Goal: Obtain resource: Obtain resource

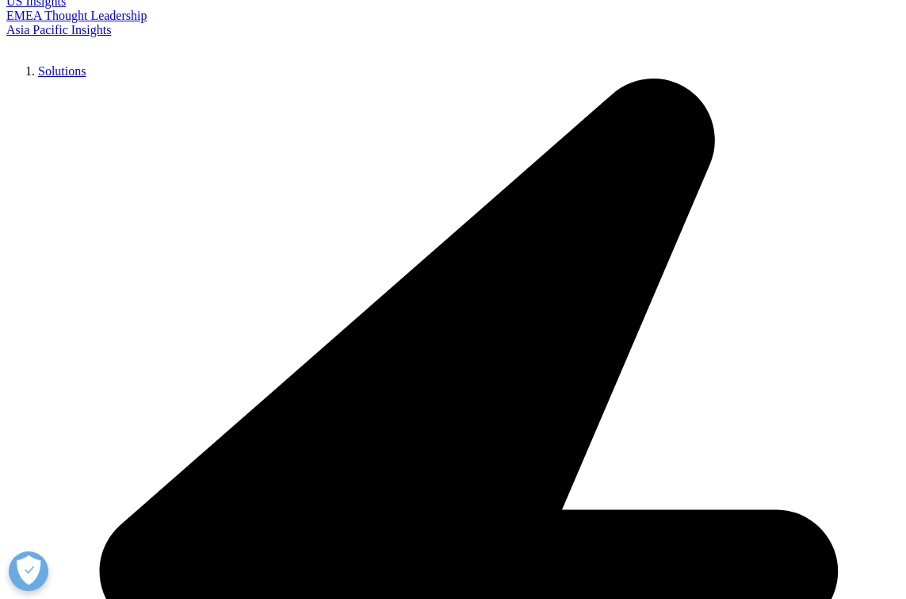
scroll to position [379, 0]
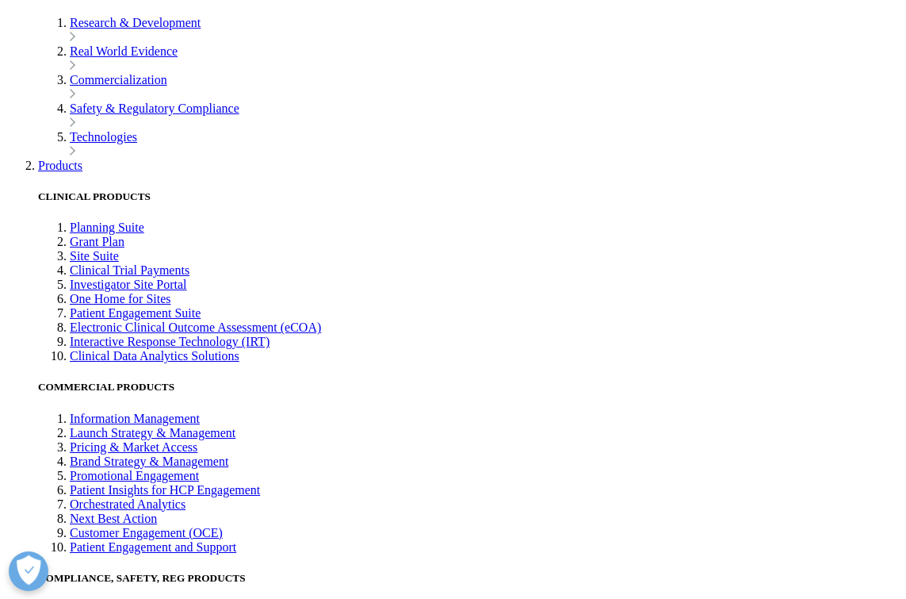
scroll to position [2471, 0]
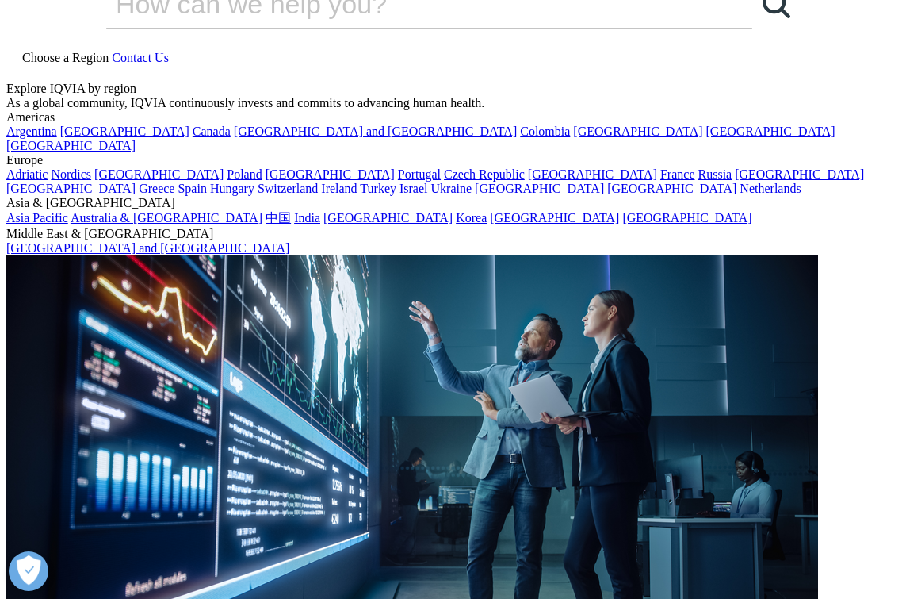
scroll to position [40, 0]
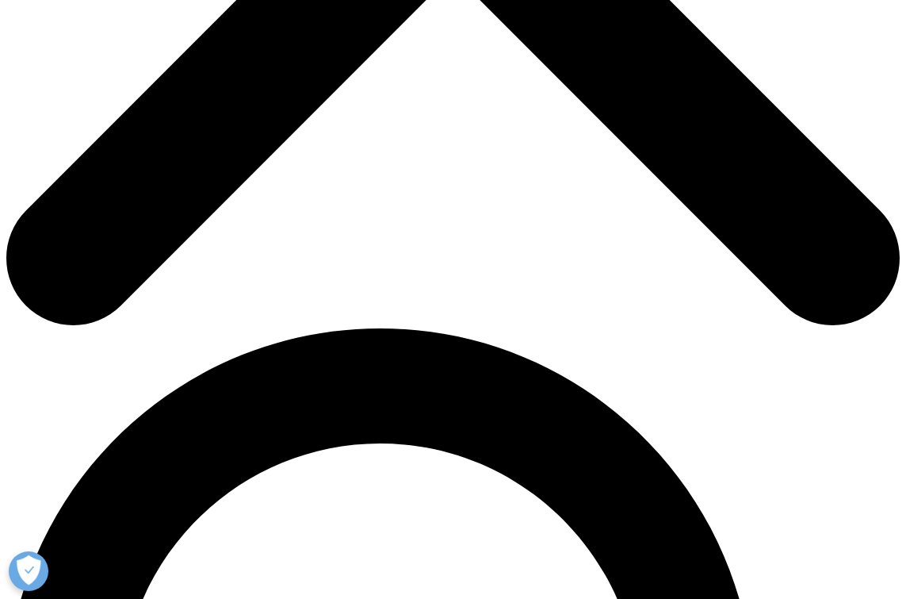
scroll to position [653, 0]
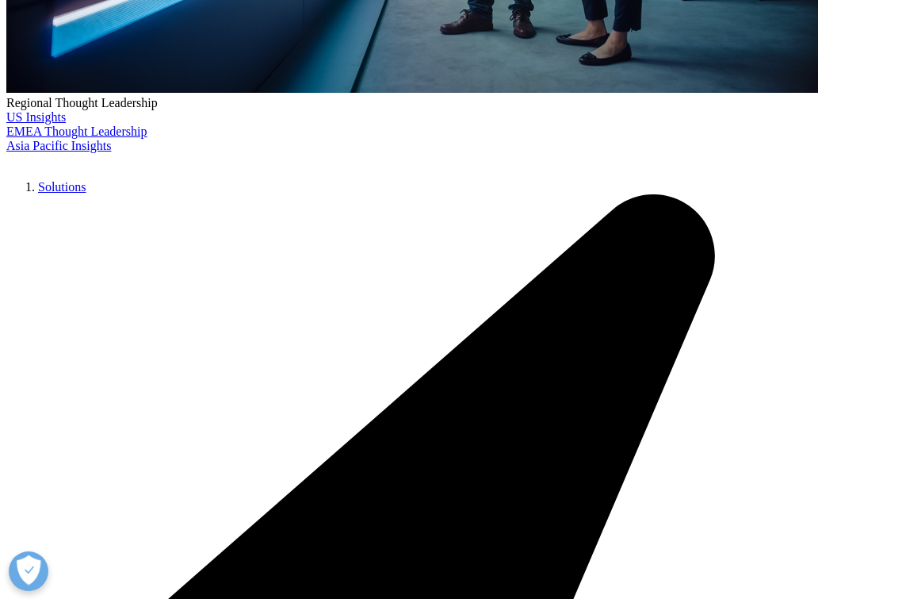
drag, startPoint x: 371, startPoint y: 136, endPoint x: 550, endPoint y: 136, distance: 179.2
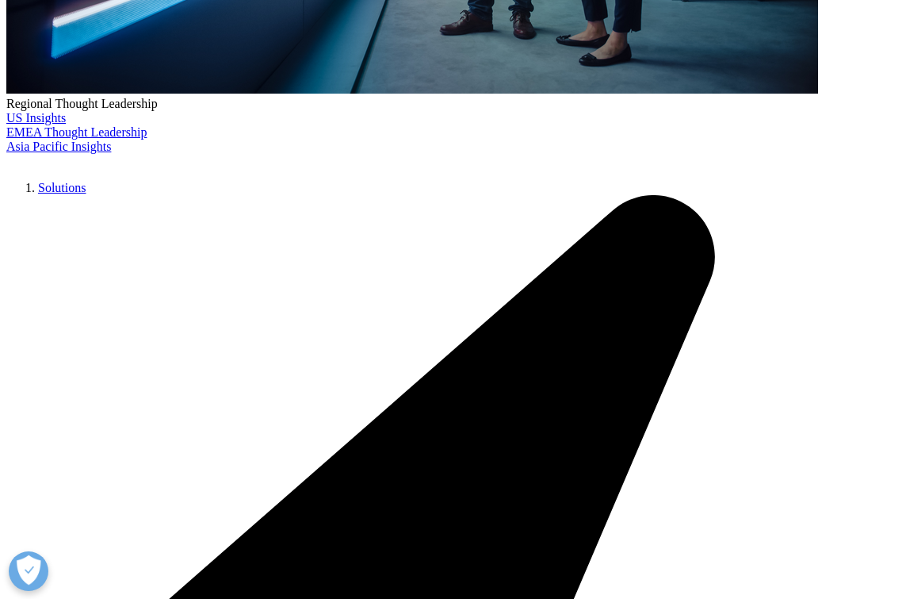
drag, startPoint x: 408, startPoint y: 156, endPoint x: 509, endPoint y: 159, distance: 100.7
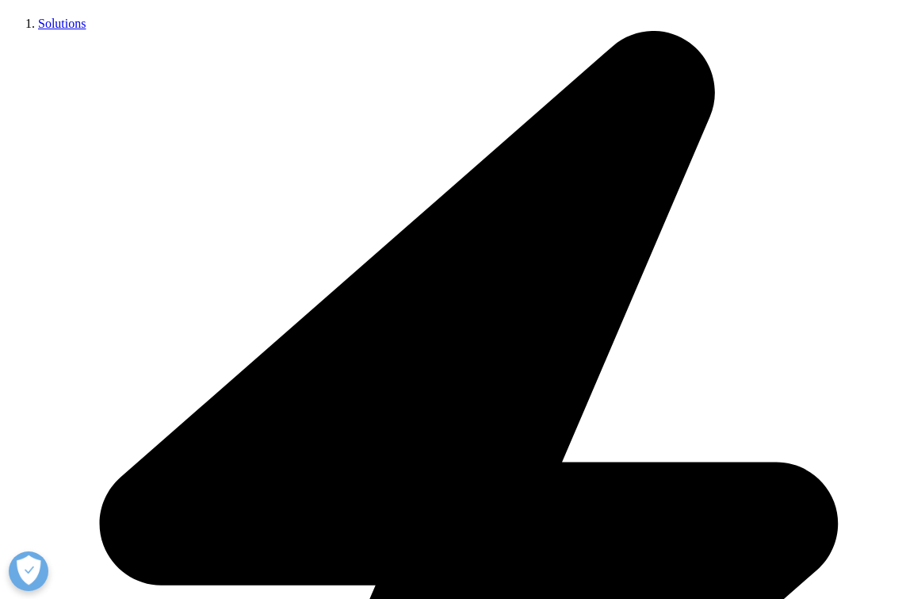
scroll to position [861, 0]
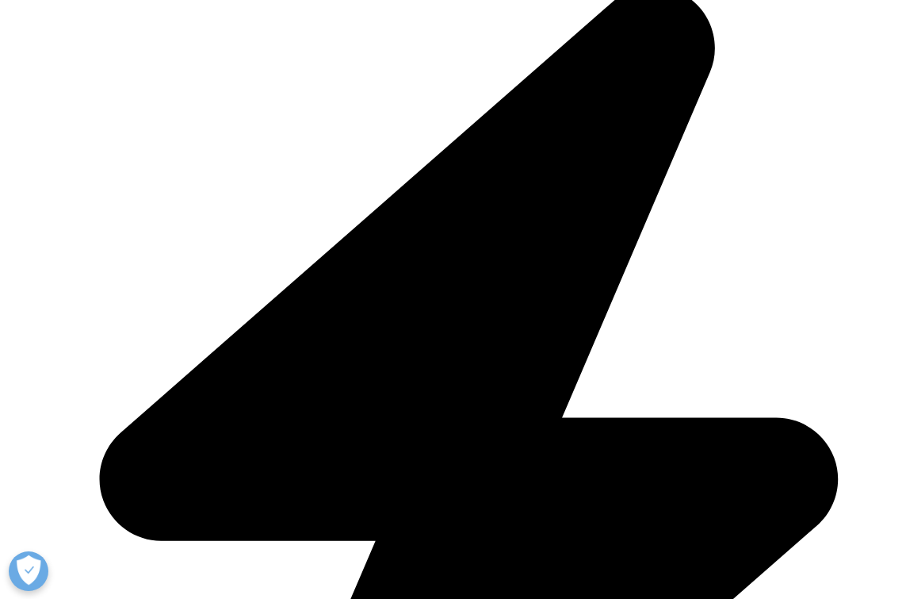
drag, startPoint x: 224, startPoint y: 249, endPoint x: 392, endPoint y: 249, distance: 168.1
drag, startPoint x: 517, startPoint y: 258, endPoint x: 113, endPoint y: 243, distance: 404.7
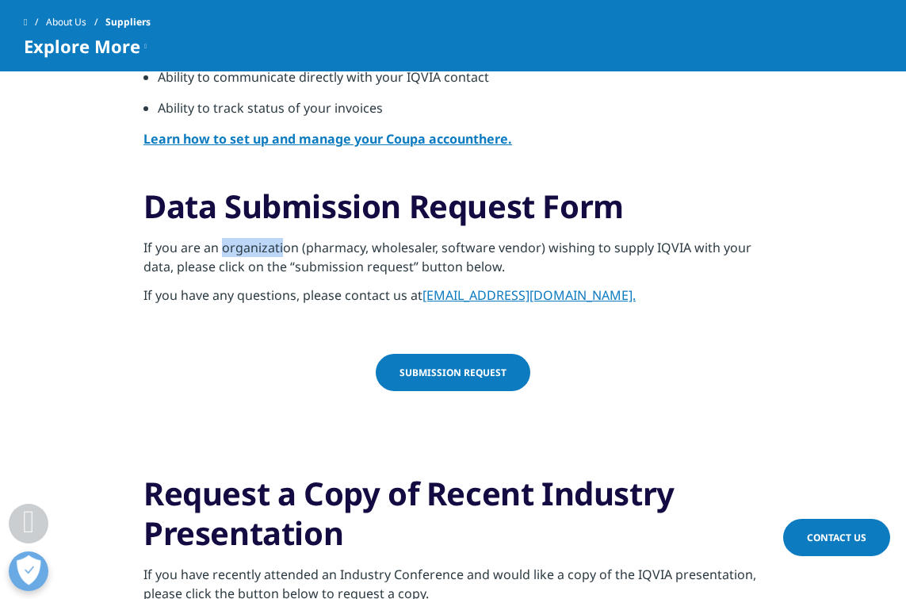
click at [243, 291] on p "If you have any questions, please contact us at [EMAIL_ADDRESS][DOMAIN_NAME]." at bounding box center [453, 299] width 619 height 29
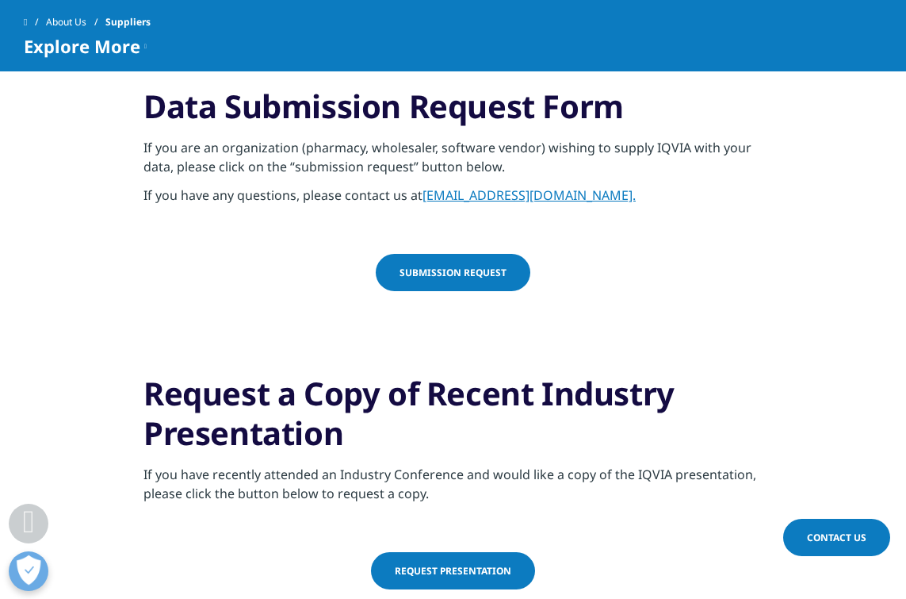
scroll to position [1142, 0]
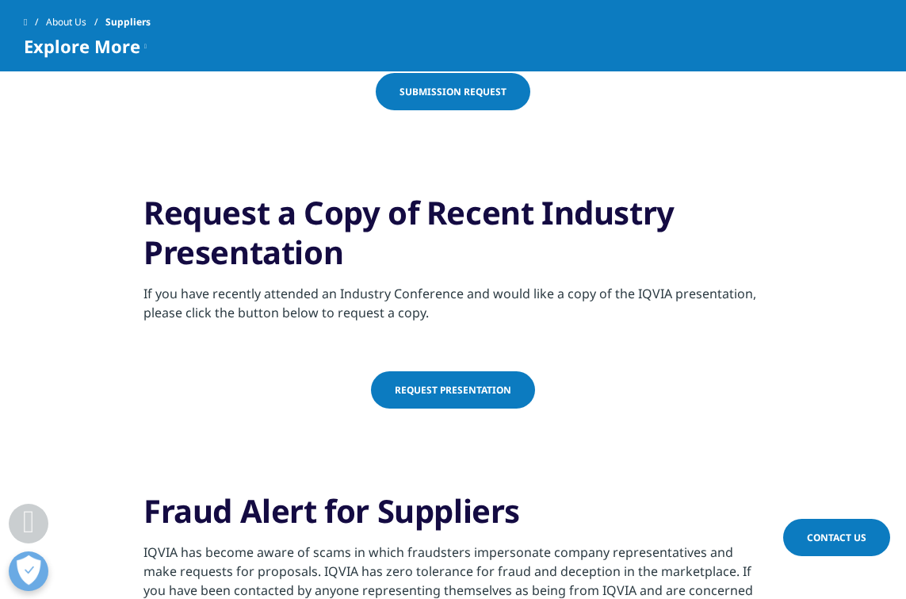
drag, startPoint x: 264, startPoint y: 299, endPoint x: 442, endPoint y: 302, distance: 177.6
click at [304, 299] on p "If you have recently attended an Industry Conference and would like a copy of t…" at bounding box center [453, 308] width 619 height 48
click at [335, 335] on section "Request a Copy of Recent Industry Presentation If you have recently attended an…" at bounding box center [453, 262] width 906 height 218
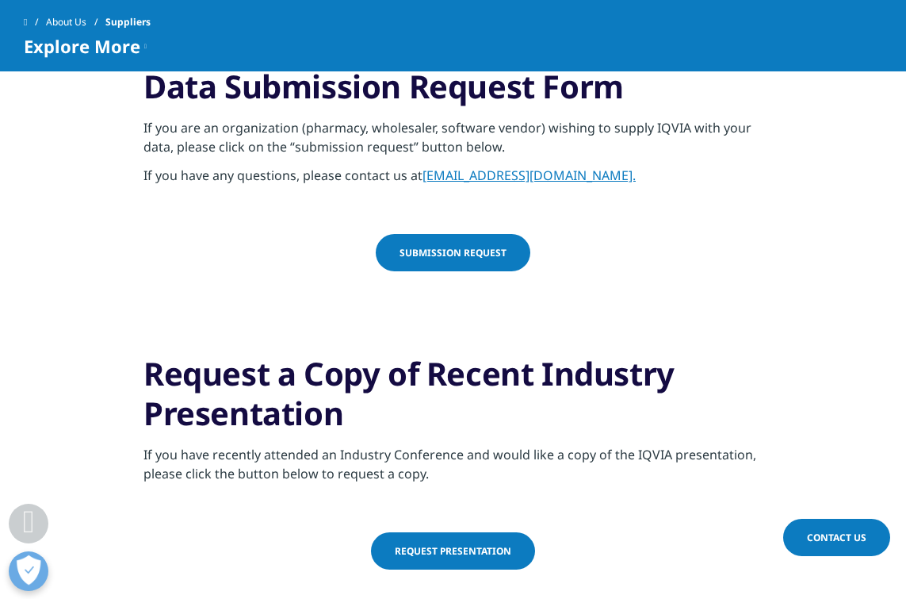
scroll to position [905, 0]
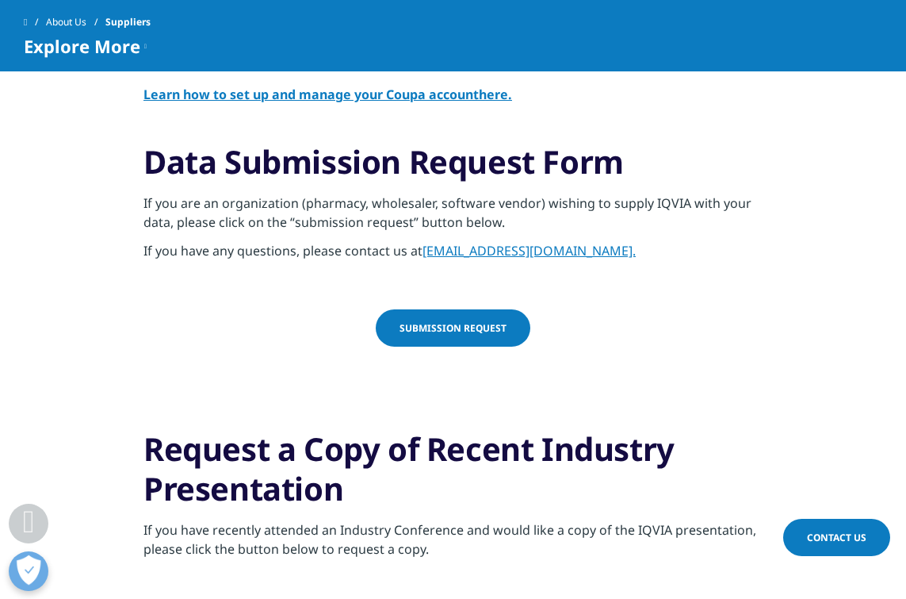
click at [488, 247] on link "[EMAIL_ADDRESS][DOMAIN_NAME]." at bounding box center [529, 250] width 213 height 17
click at [502, 335] on link "submission request" at bounding box center [453, 327] width 155 height 37
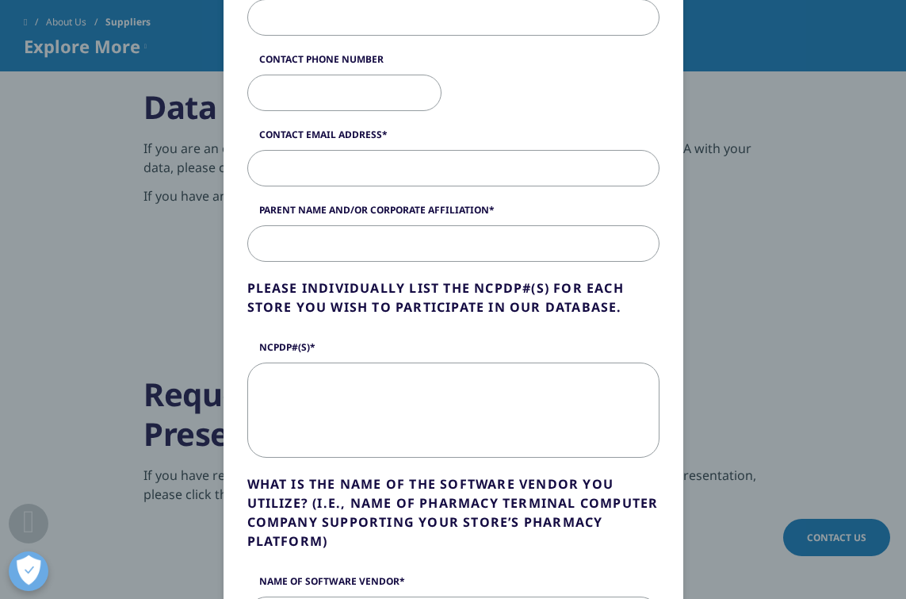
scroll to position [939, 0]
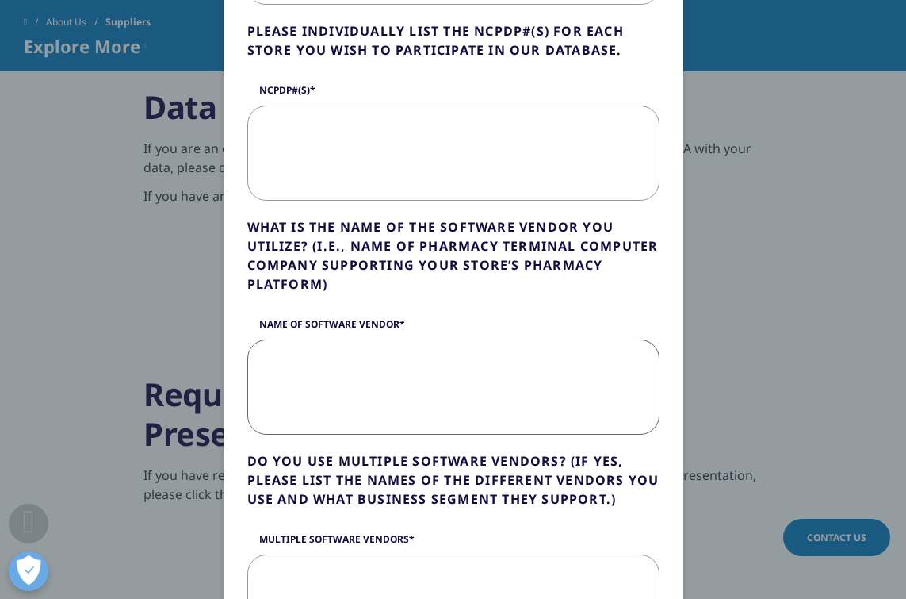
click at [355, 363] on textarea "Name of Software Vendor" at bounding box center [453, 386] width 412 height 95
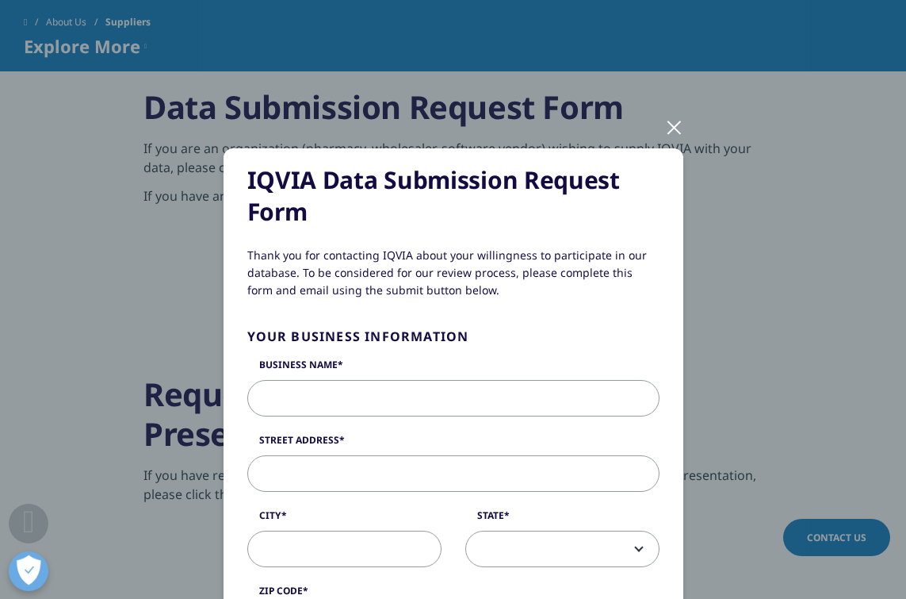
scroll to position [0, 0]
click at [678, 127] on div at bounding box center [674, 127] width 18 height 44
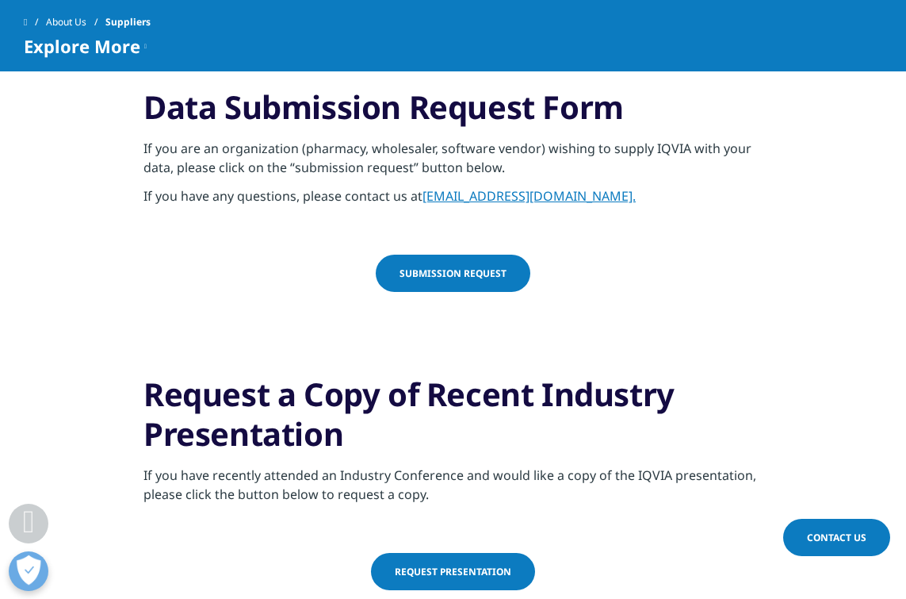
drag, startPoint x: 620, startPoint y: 196, endPoint x: 423, endPoint y: 196, distance: 196.6
click at [423, 196] on p "If you have any questions, please contact us at [EMAIL_ADDRESS][DOMAIN_NAME]." at bounding box center [453, 200] width 619 height 29
copy p "[EMAIL_ADDRESS][DOMAIN_NAME]."
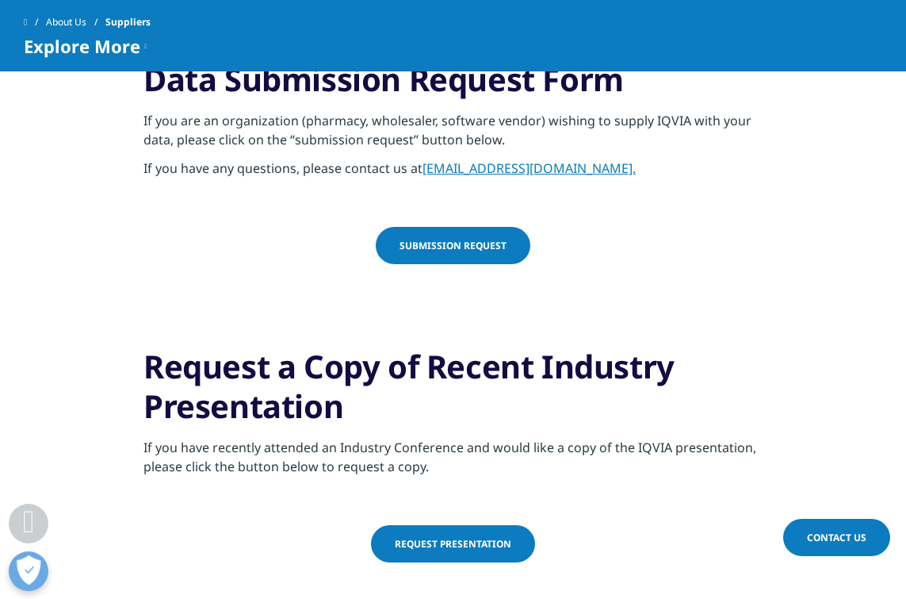
click at [614, 280] on section "submission request" at bounding box center [453, 267] width 906 height 80
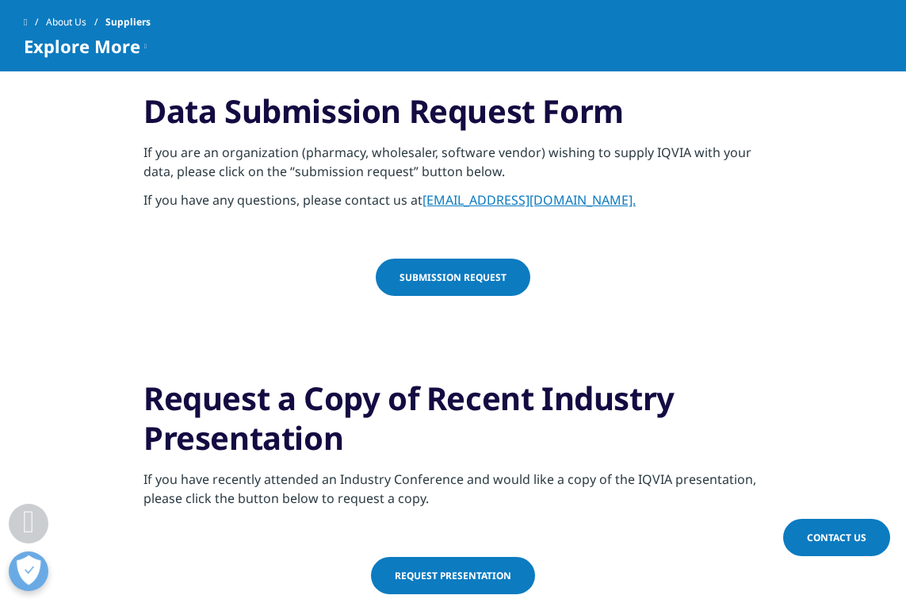
scroll to position [959, 0]
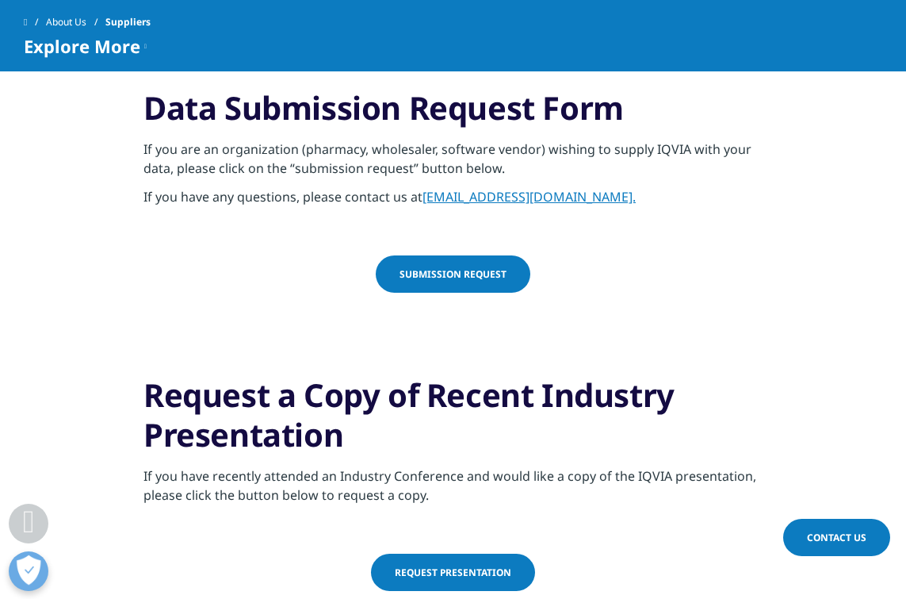
click at [475, 264] on link "submission request" at bounding box center [453, 273] width 155 height 37
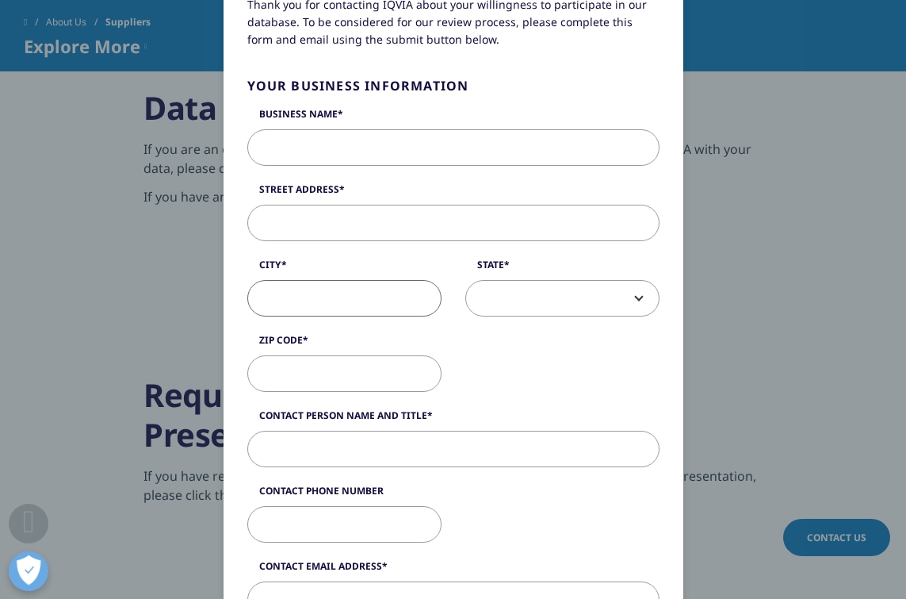
scroll to position [257, 0]
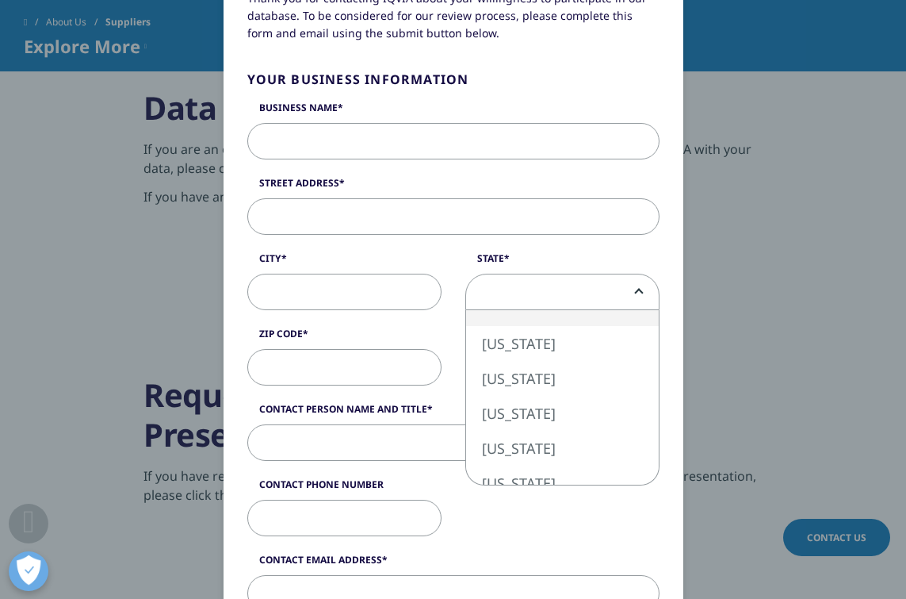
click at [514, 289] on span at bounding box center [562, 292] width 193 height 36
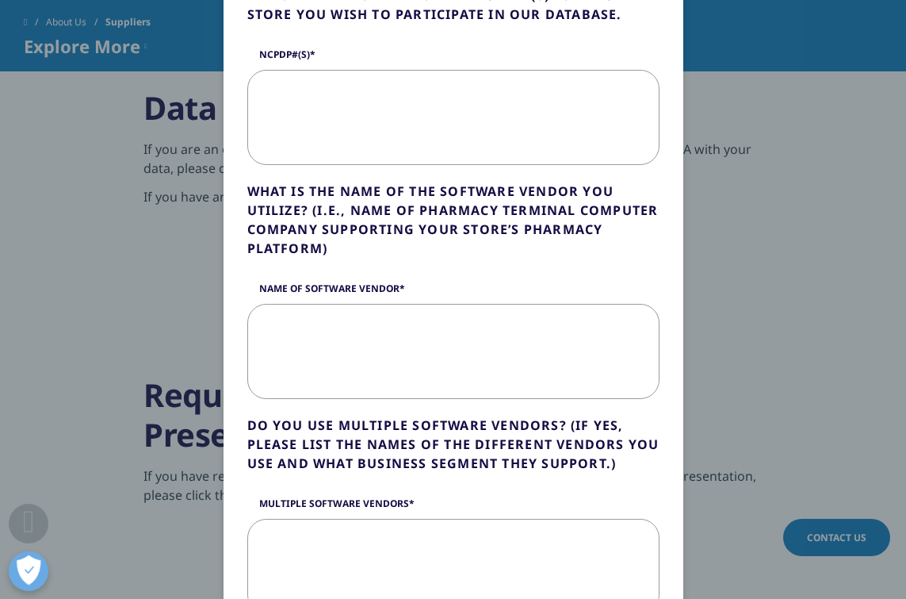
scroll to position [774, 0]
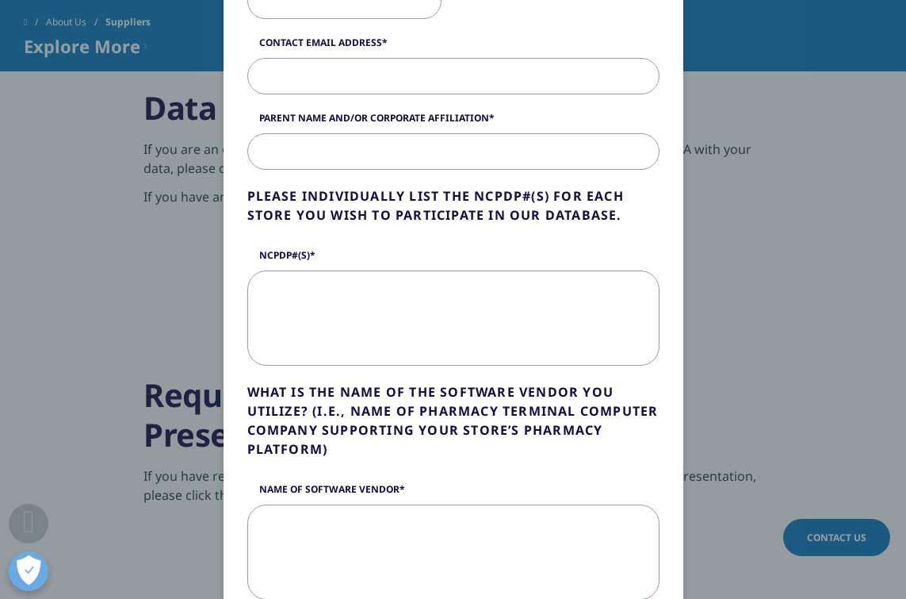
click at [757, 286] on div "IQVIA Data Submission Request Form IQVIA Data Submission Request Form Thank you…" at bounding box center [453, 472] width 906 height 2492
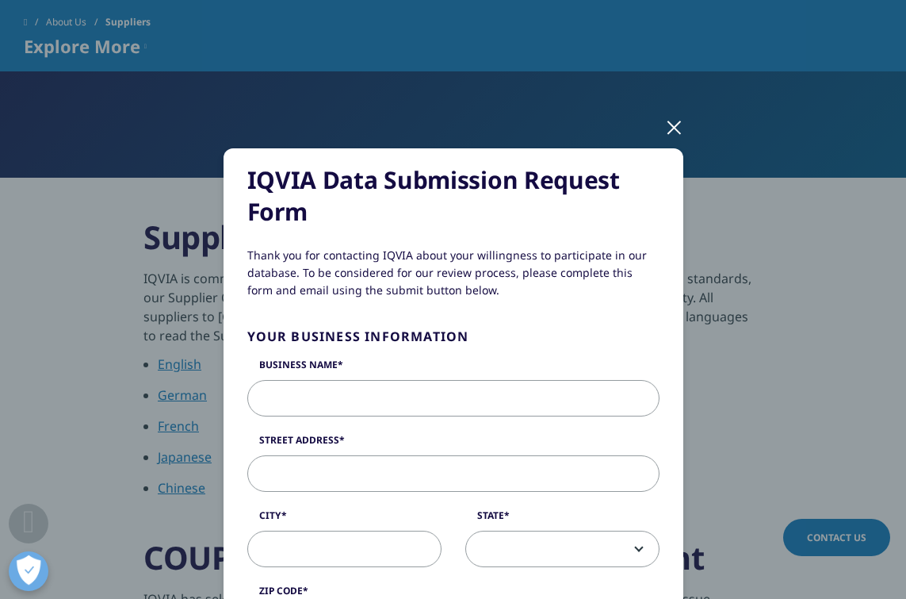
scroll to position [40, 0]
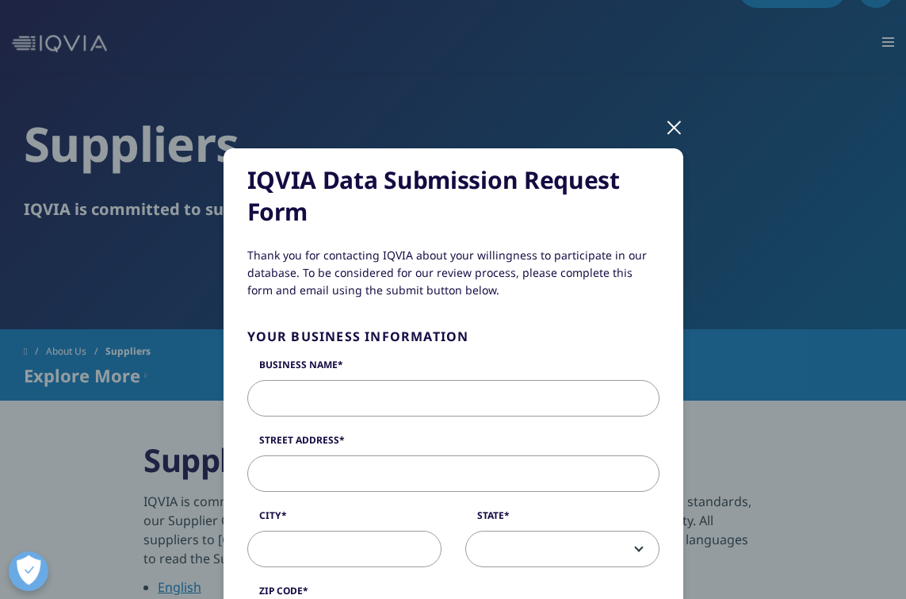
click at [676, 122] on div at bounding box center [674, 127] width 18 height 44
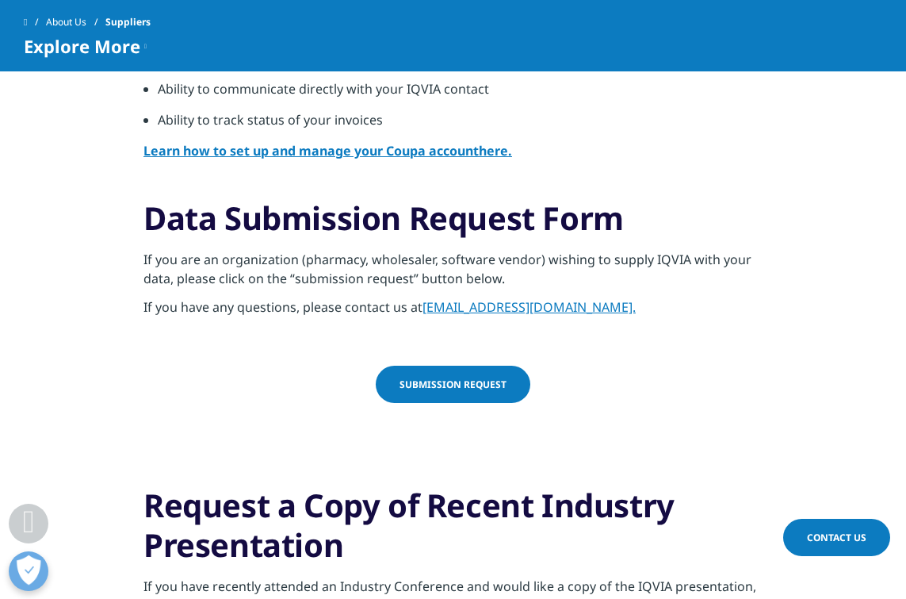
scroll to position [865, 0]
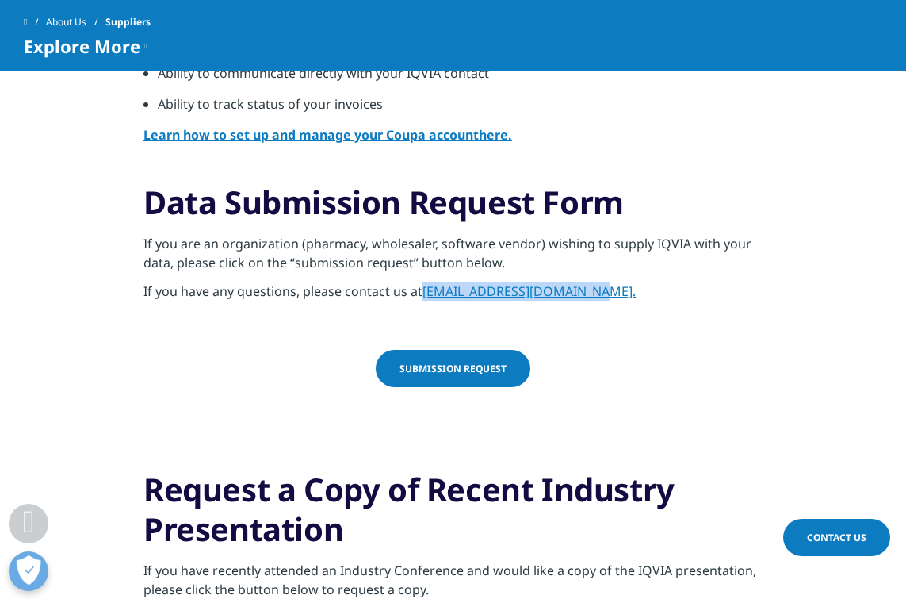
drag, startPoint x: 416, startPoint y: 293, endPoint x: 610, endPoint y: 282, distance: 193.7
click at [610, 282] on p "If you have any questions, please contact us at [EMAIL_ADDRESS][DOMAIN_NAME]." at bounding box center [453, 295] width 619 height 29
click at [390, 302] on p "If you have any questions, please contact us at [EMAIL_ADDRESS][DOMAIN_NAME]." at bounding box center [453, 295] width 619 height 29
drag, startPoint x: 423, startPoint y: 289, endPoint x: 593, endPoint y: 296, distance: 170.6
click at [593, 296] on p "If you have any questions, please contact us at [EMAIL_ADDRESS][DOMAIN_NAME]." at bounding box center [453, 295] width 619 height 29
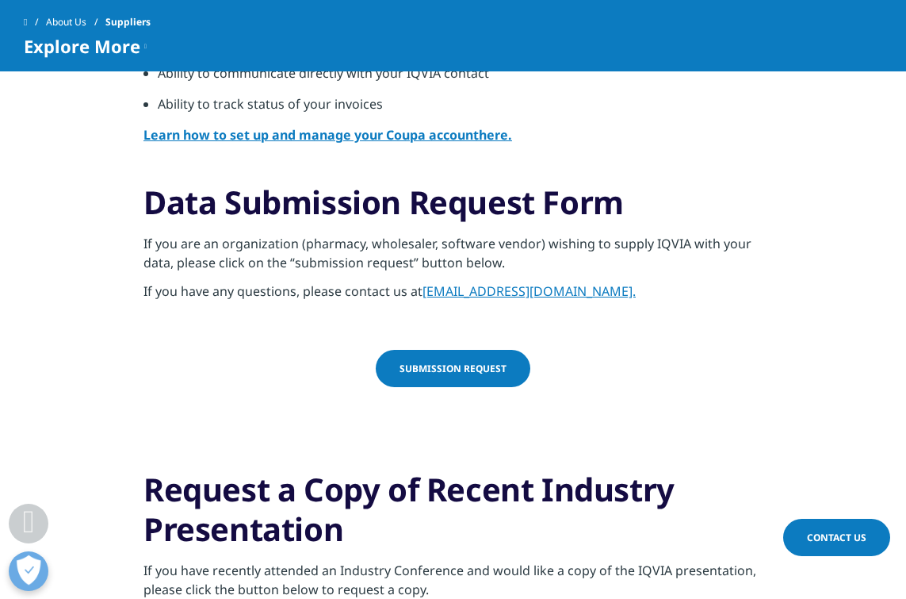
copy p "[EMAIL_ADDRESS][DOMAIN_NAME]"
